Goal: Task Accomplishment & Management: Complete application form

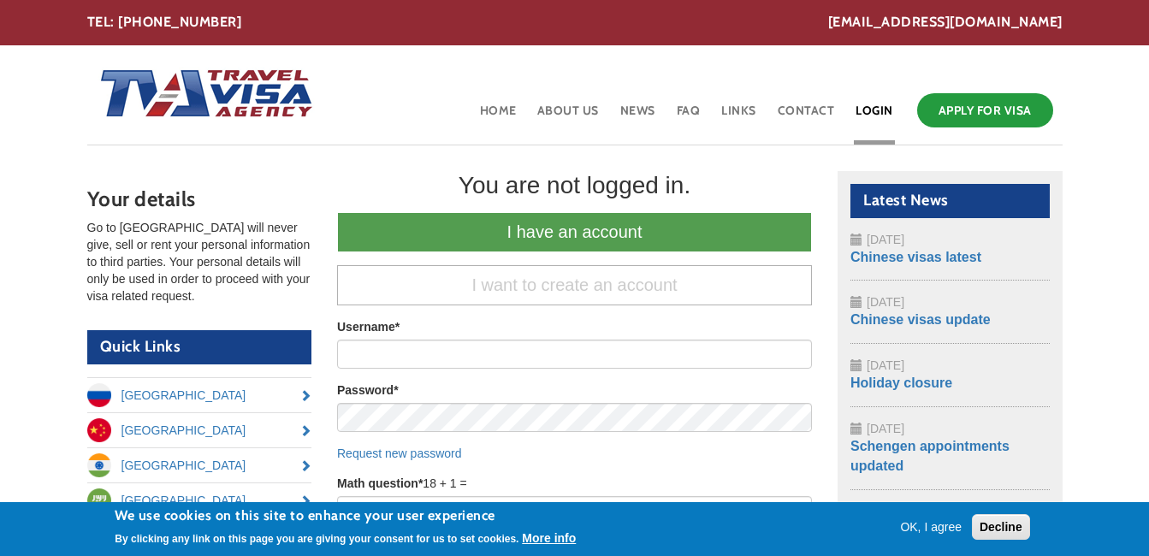
click at [346, 127] on header "Toggle navigation Home About Us News FAQ Links Contact Login Apply for Visa" at bounding box center [574, 95] width 975 height 100
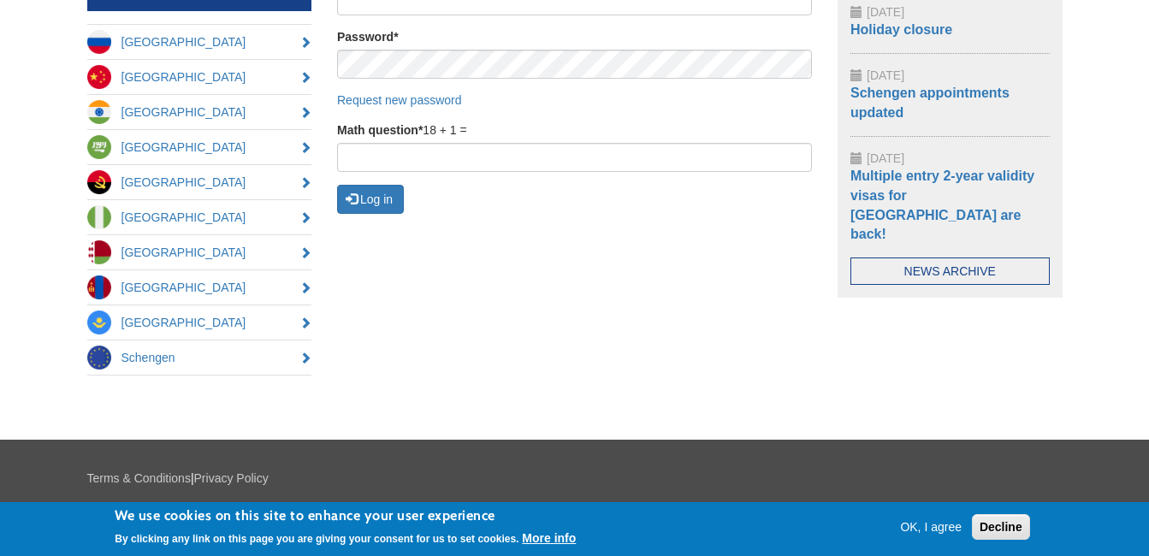
scroll to position [354, 0]
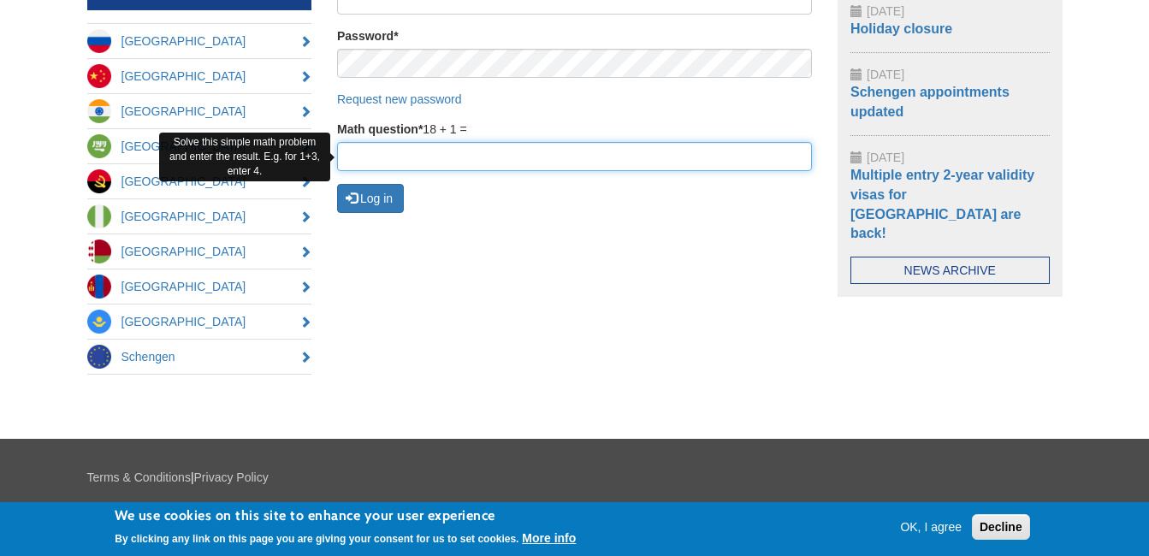
click at [686, 151] on input "Math question *" at bounding box center [574, 156] width 475 height 29
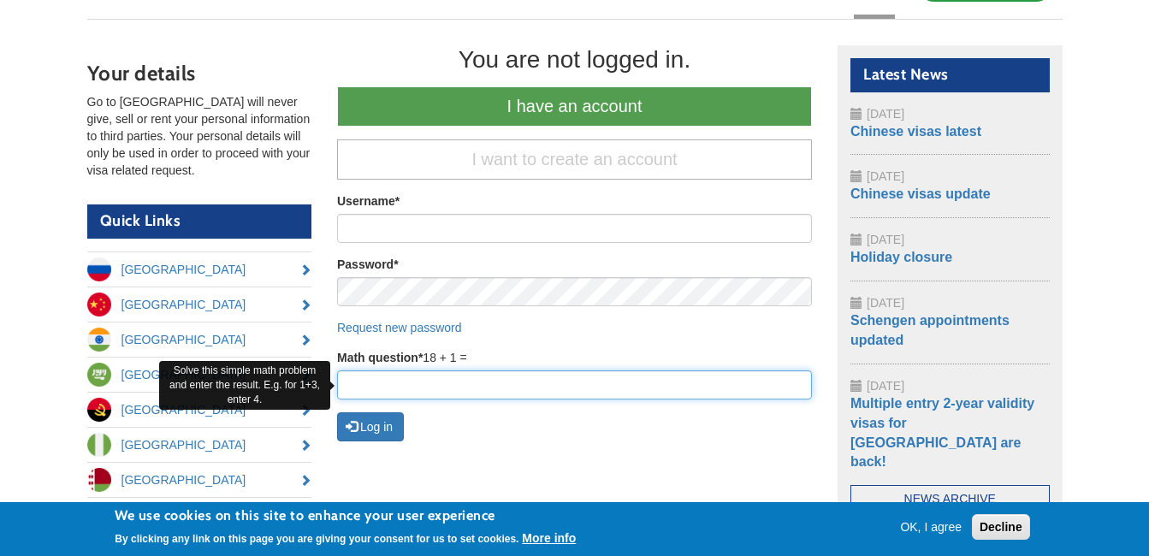
scroll to position [125, 0]
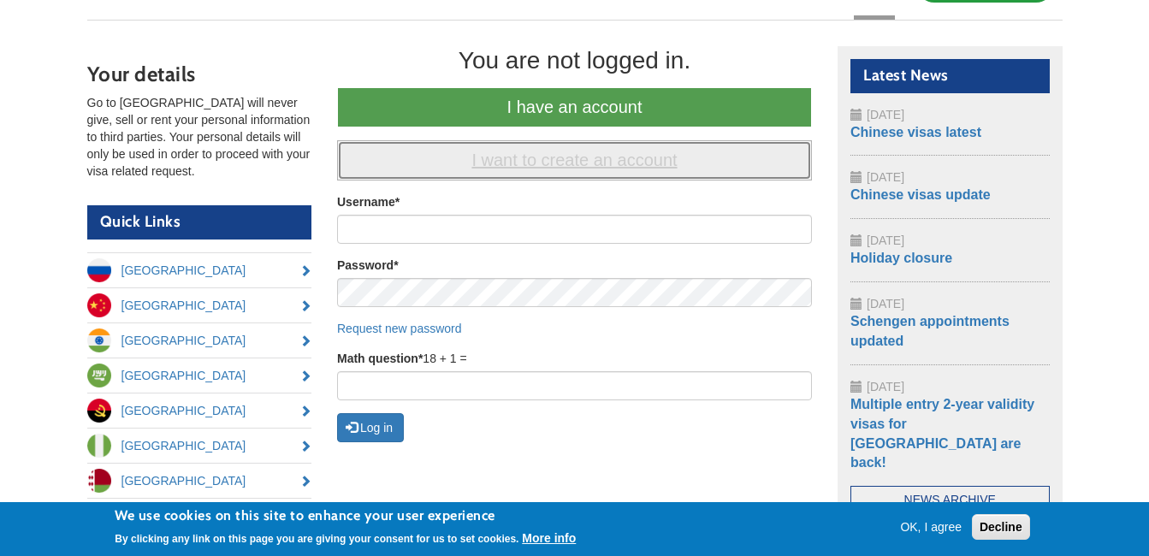
drag, startPoint x: 511, startPoint y: 165, endPoint x: 473, endPoint y: 178, distance: 39.8
click at [473, 178] on link "I want to create an account" at bounding box center [574, 160] width 475 height 40
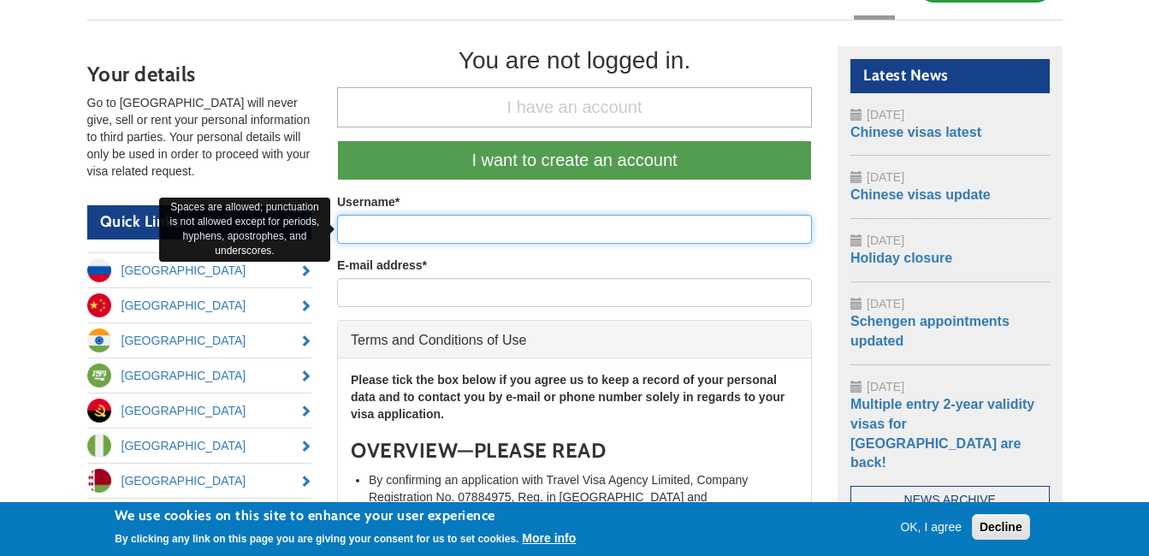
click at [471, 225] on input "Username *" at bounding box center [574, 229] width 475 height 29
type input "THUSYANTHAN ANANTHARASA"
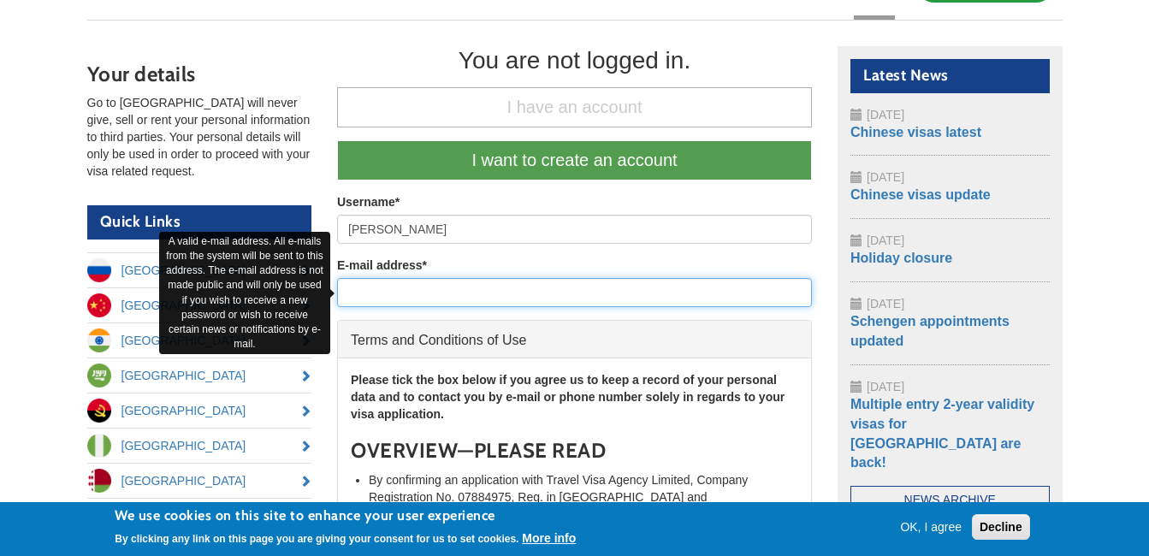
click at [459, 302] on input "E-mail address *" at bounding box center [574, 292] width 475 height 29
type input "anantharasa1996@gmail.com"
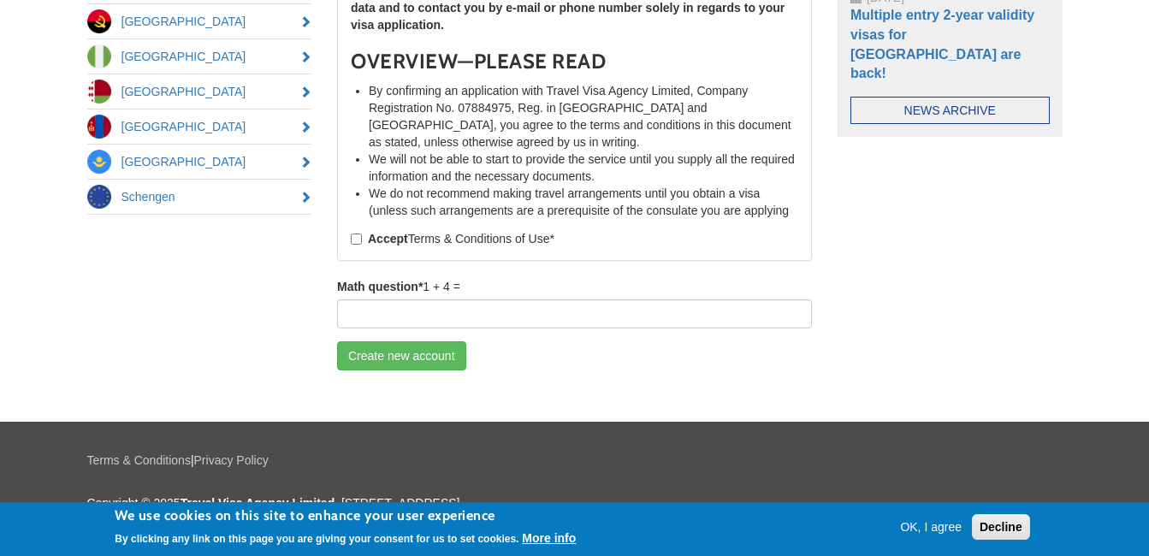
scroll to position [546, 0]
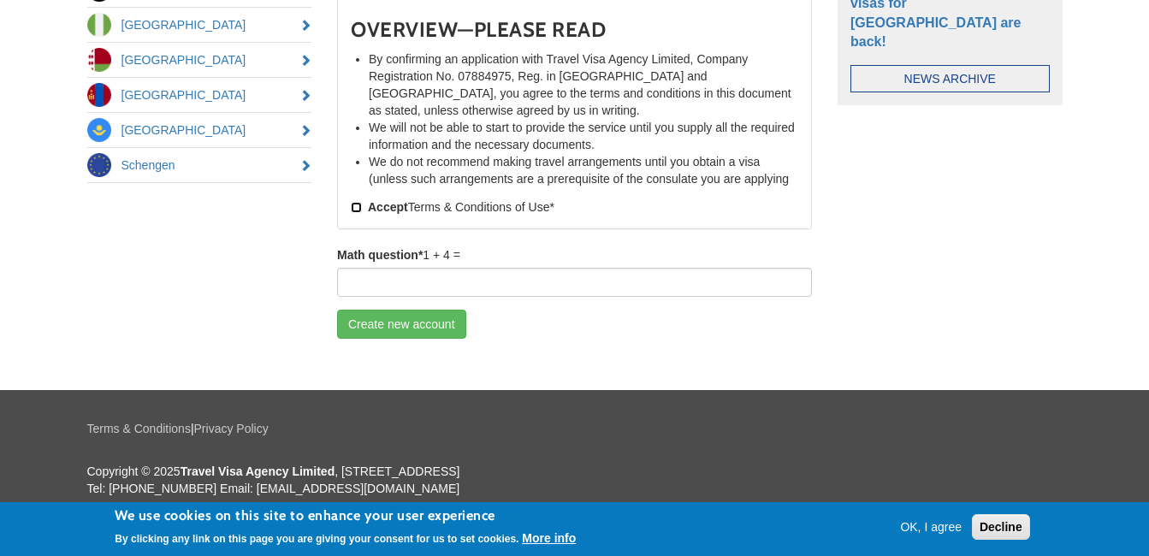
click at [356, 202] on input "Accept Terms & Conditions of Use *" at bounding box center [356, 207] width 11 height 11
checkbox input "true"
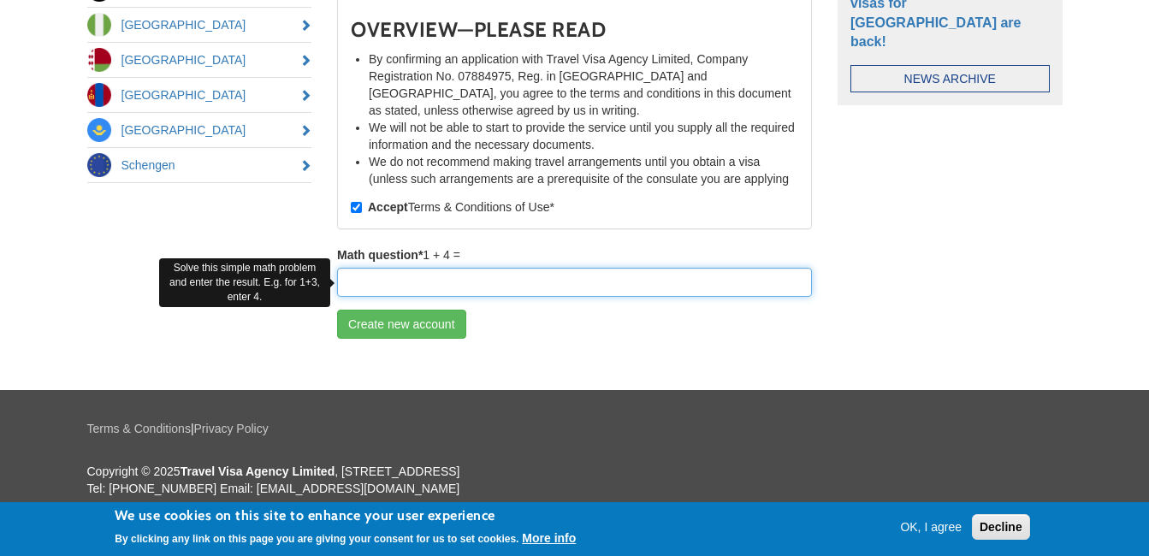
click at [380, 295] on input "Math question *" at bounding box center [574, 282] width 475 height 29
type input "5"
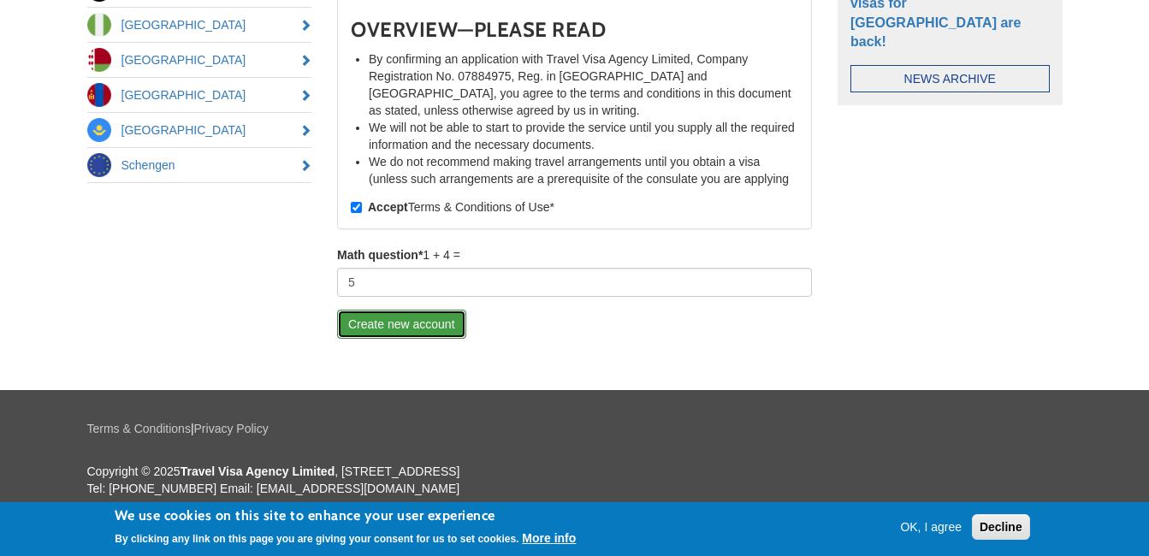
click at [400, 329] on button "Create new account" at bounding box center [401, 324] width 129 height 29
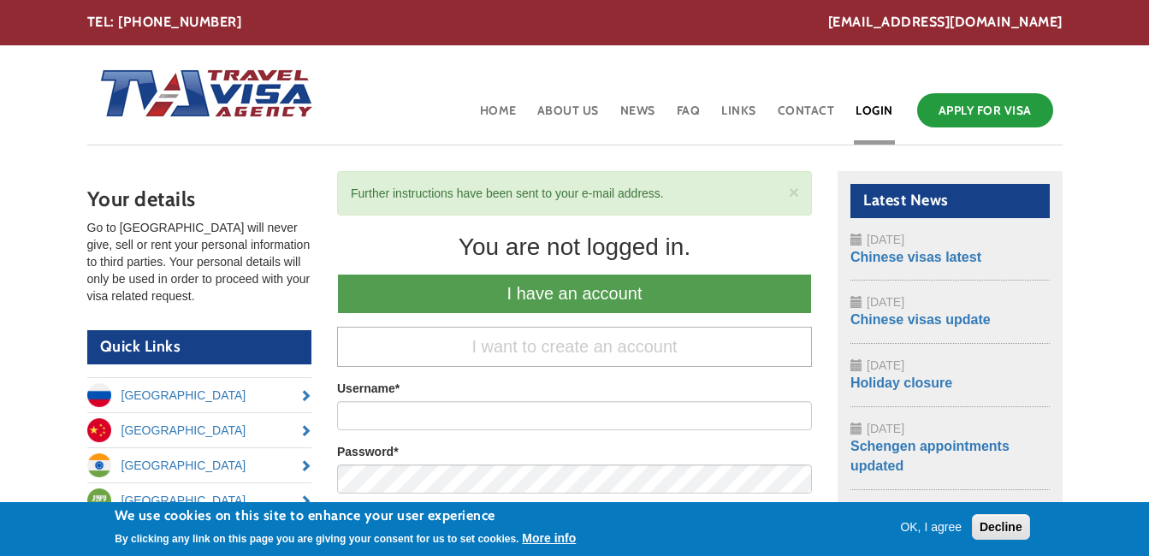
click at [530, 204] on div "× Status message Further instructions have been sent to your e-mail address." at bounding box center [574, 193] width 475 height 44
